Goal: Book appointment/travel/reservation

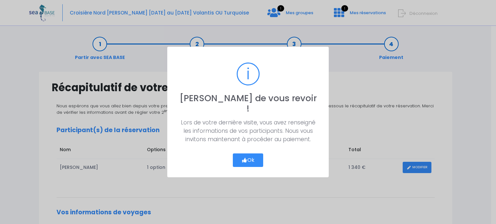
click at [248, 155] on button "Ok" at bounding box center [248, 161] width 30 height 14
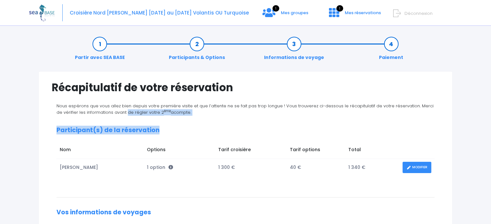
drag, startPoint x: 491, startPoint y: 100, endPoint x: 489, endPoint y: 123, distance: 23.6
click at [489, 123] on div "Notre plateforme de réservation n'est pas compatible avec votre appareil. Veuil…" at bounding box center [245, 224] width 491 height 448
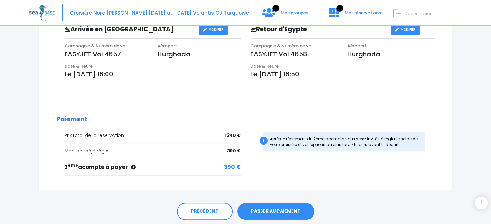
scroll to position [222, 0]
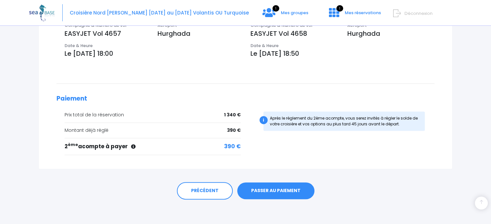
click at [264, 192] on link "PASSER AU PAIEMENT" at bounding box center [275, 191] width 77 height 17
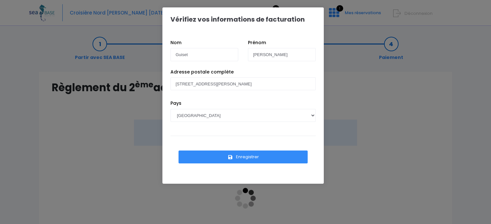
click at [250, 154] on button "Enregistrer" at bounding box center [243, 157] width 129 height 13
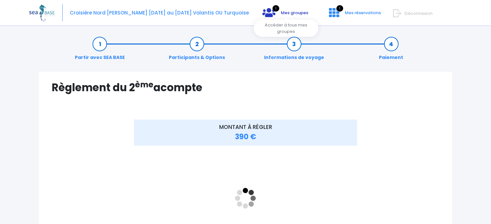
click at [293, 16] on span "Mes groupes" at bounding box center [294, 13] width 27 height 6
